Goal: Transaction & Acquisition: Obtain resource

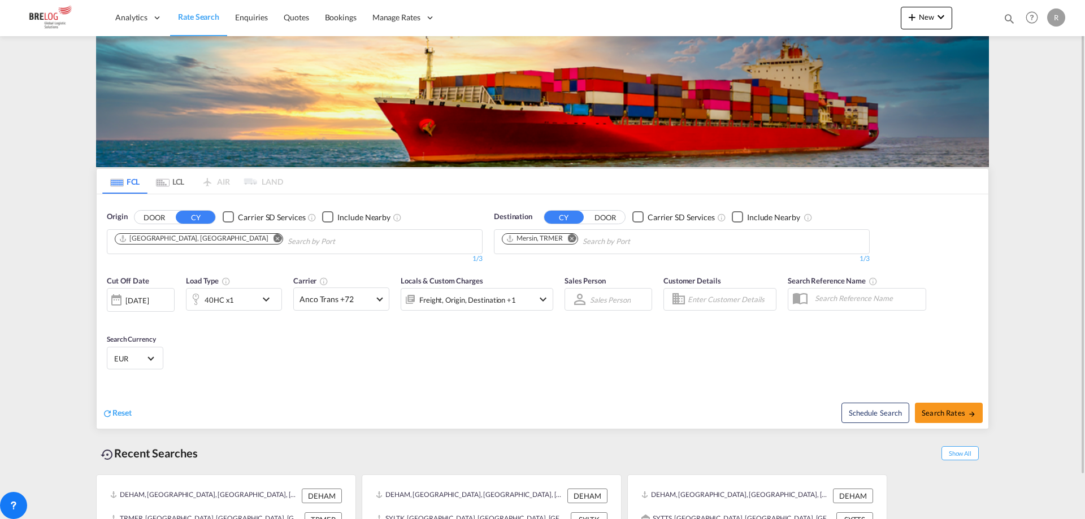
click at [572, 237] on md-icon "Remove" at bounding box center [572, 238] width 8 height 8
click at [570, 244] on input "Chips input." at bounding box center [555, 242] width 107 height 18
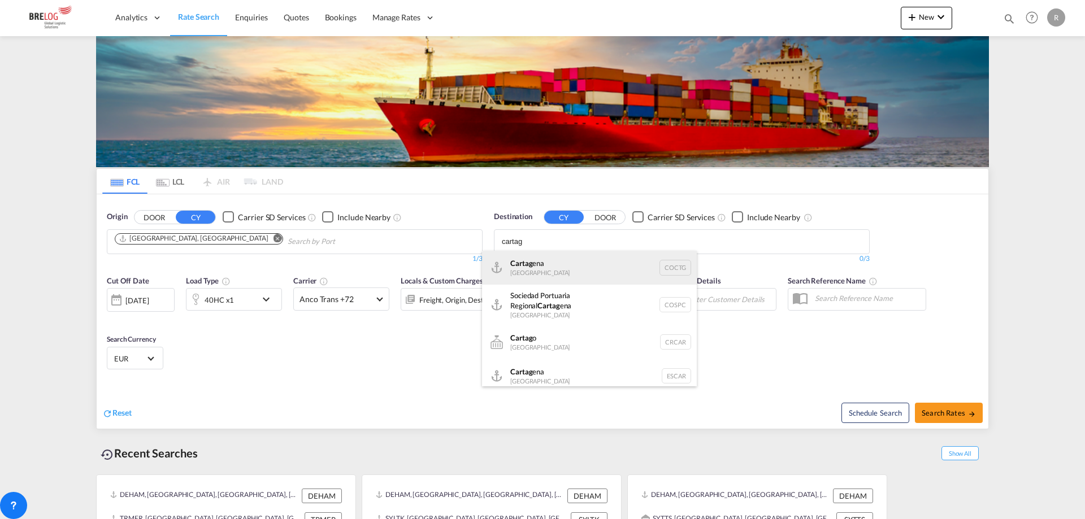
type input "cartag"
click at [569, 263] on div "Cartag ena [GEOGRAPHIC_DATA] COCTG" at bounding box center [589, 268] width 215 height 34
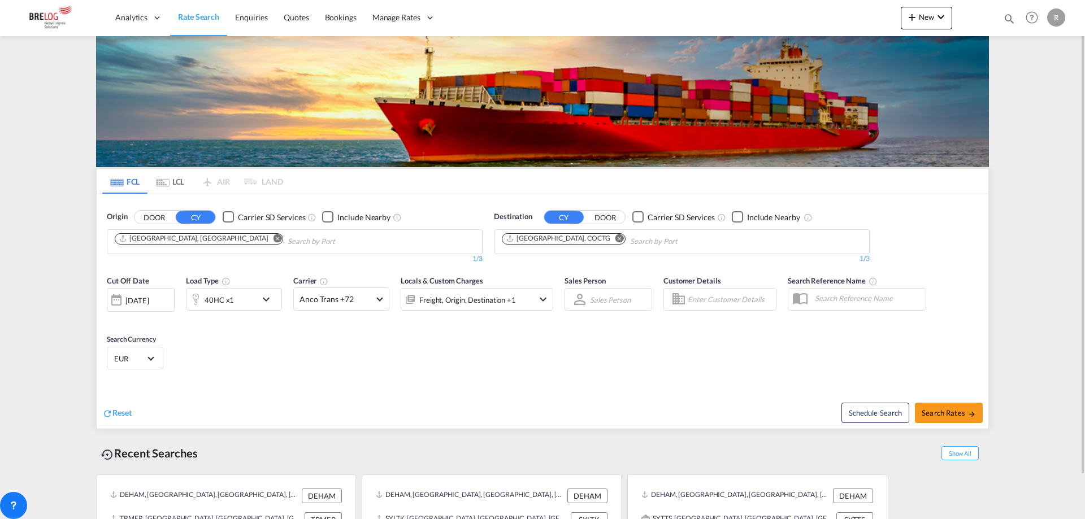
click at [274, 298] on md-icon "icon-chevron-down" at bounding box center [268, 300] width 19 height 14
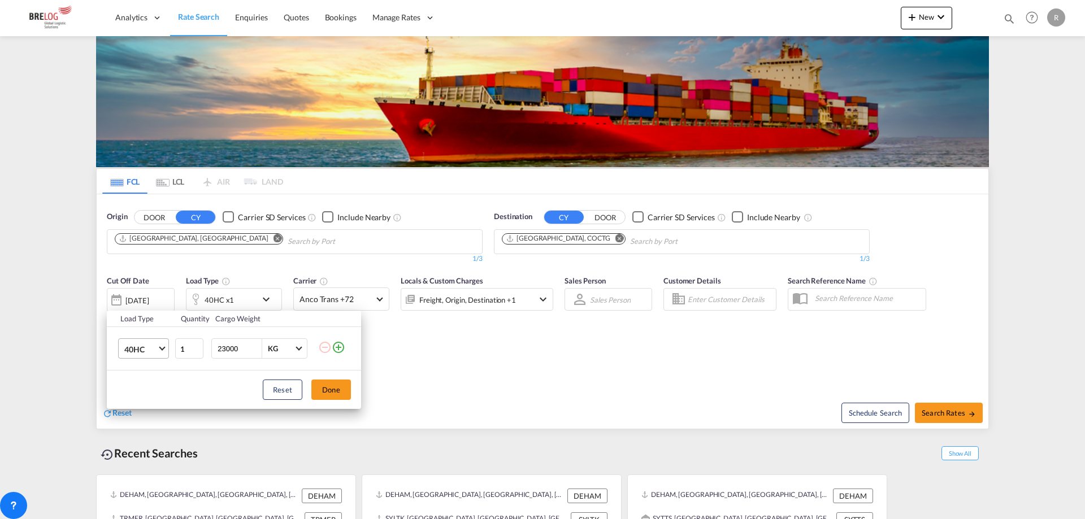
click at [141, 354] on span "40HC" at bounding box center [140, 349] width 33 height 11
click at [146, 293] on md-option "20GP" at bounding box center [153, 294] width 77 height 27
click at [226, 347] on input "23000" at bounding box center [238, 348] width 45 height 19
type input "17000"
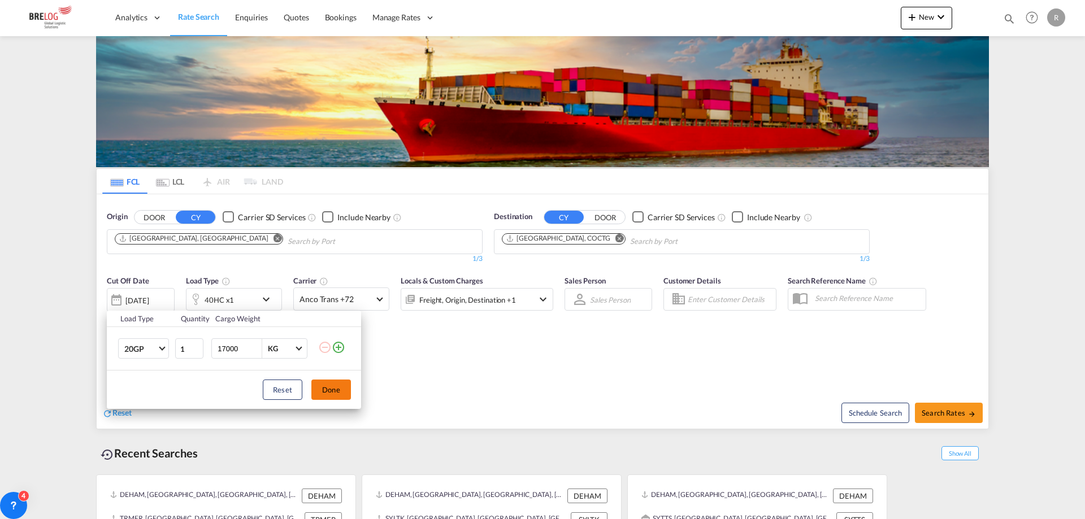
click at [333, 387] on button "Done" at bounding box center [331, 390] width 40 height 20
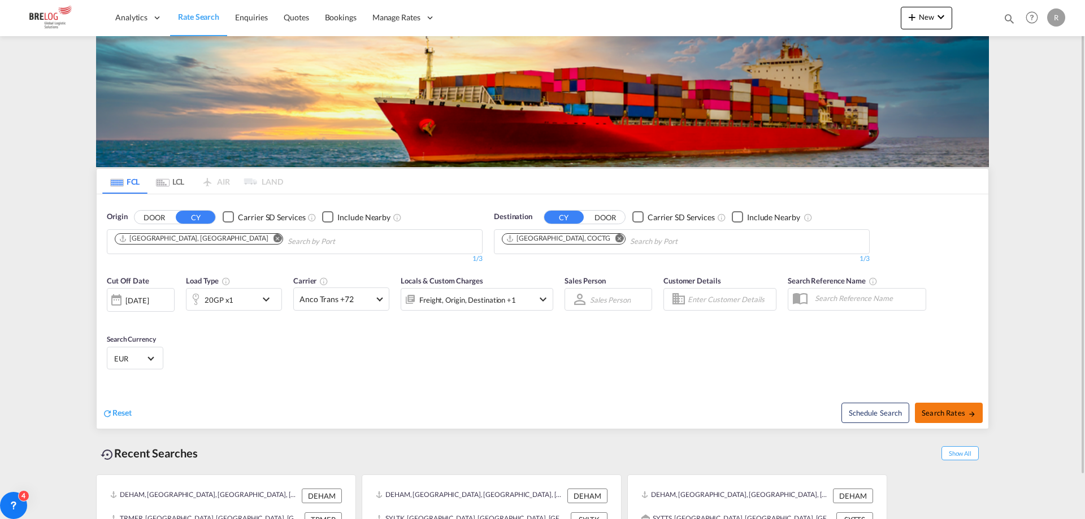
click at [945, 411] on span "Search Rates" at bounding box center [948, 412] width 54 height 9
type input "DEHAM to COCTG / [DATE]"
